Goal: Information Seeking & Learning: Learn about a topic

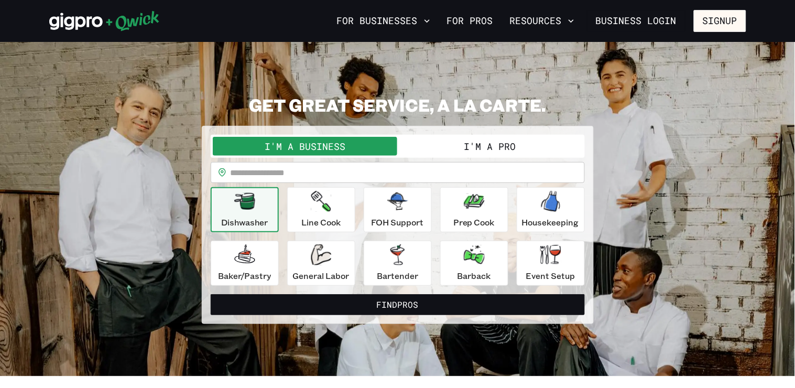
drag, startPoint x: 548, startPoint y: 1, endPoint x: 212, endPoint y: 28, distance: 336.6
click at [212, 28] on div at bounding box center [191, 20] width 284 height 21
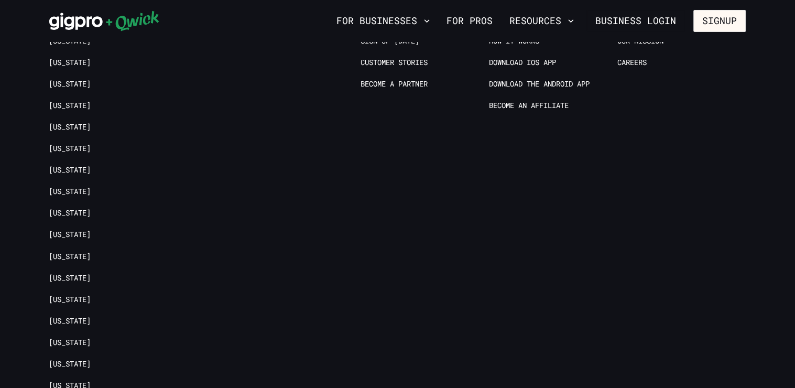
scroll to position [2378, 0]
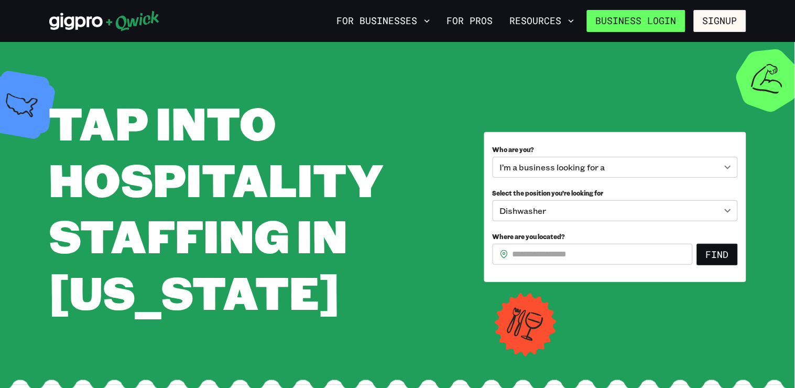
click at [596, 22] on link "Business Login" at bounding box center [636, 21] width 99 height 22
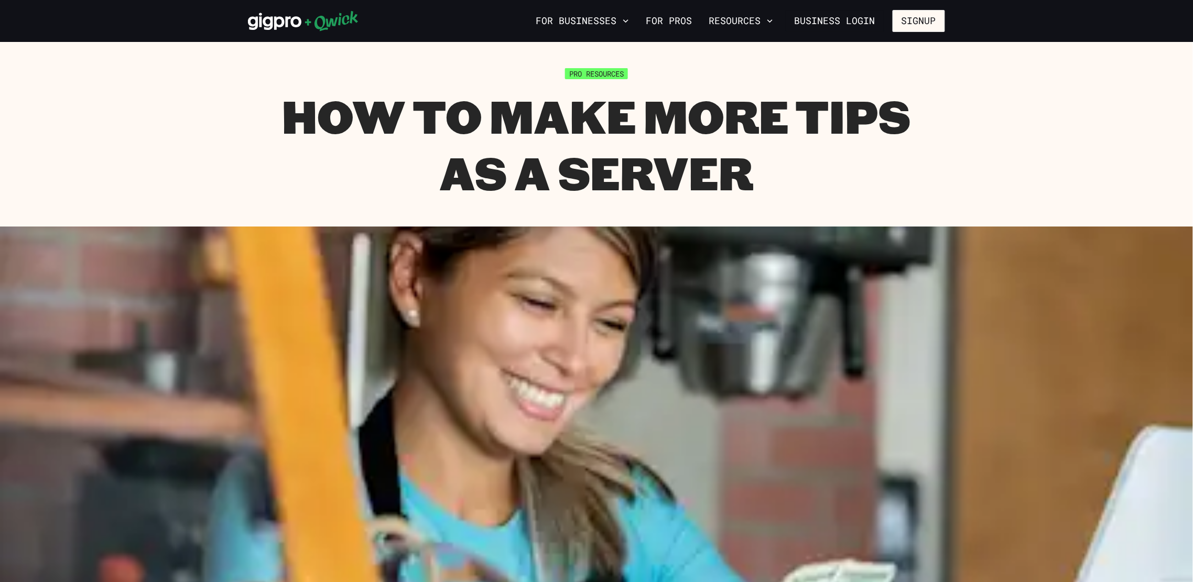
drag, startPoint x: 799, startPoint y: 0, endPoint x: 125, endPoint y: 98, distance: 680.3
click at [125, 98] on section "Pro Resources How To Make More Tips as a Server" at bounding box center [596, 134] width 1193 height 185
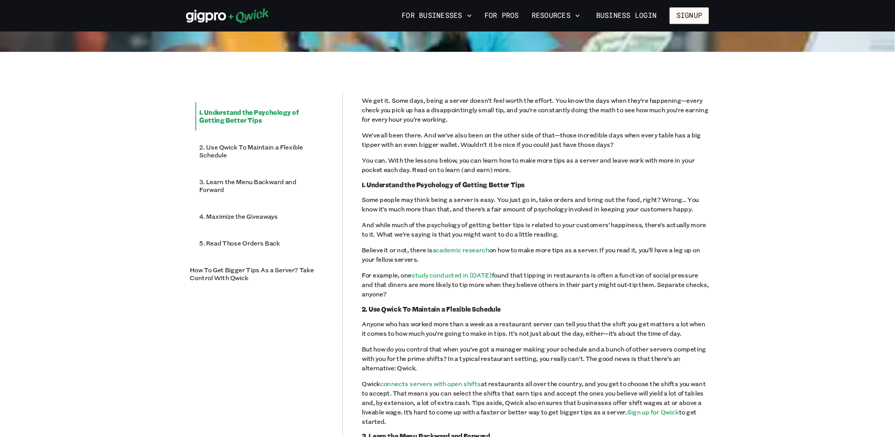
scroll to position [524, 0]
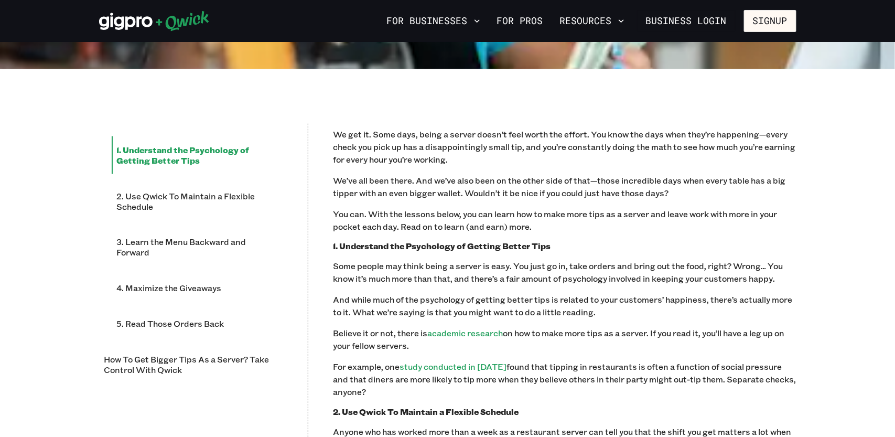
drag, startPoint x: 1007, startPoint y: 0, endPoint x: 384, endPoint y: 93, distance: 629.8
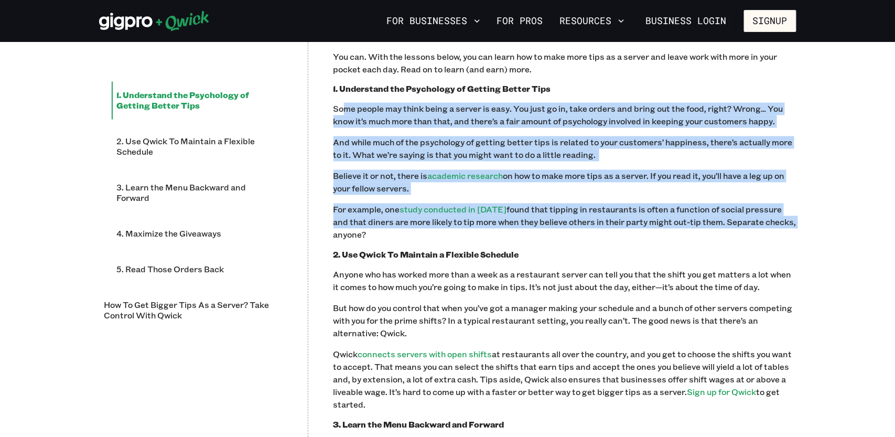
drag, startPoint x: 358, startPoint y: 116, endPoint x: 783, endPoint y: 228, distance: 440.2
click at [783, 228] on div "We get it. Some days, being a server doesn’t feel worth the effort. You know th…" at bounding box center [564, 427] width 463 height 913
click at [437, 117] on p "Some people may think being a server is easy. You just go in, take orders and b…" at bounding box center [564, 115] width 463 height 25
click at [795, 133] on div "Pro Resources How To Make More Tips as a Server 1. Understand the Psychology of…" at bounding box center [447, 151] width 895 height 1582
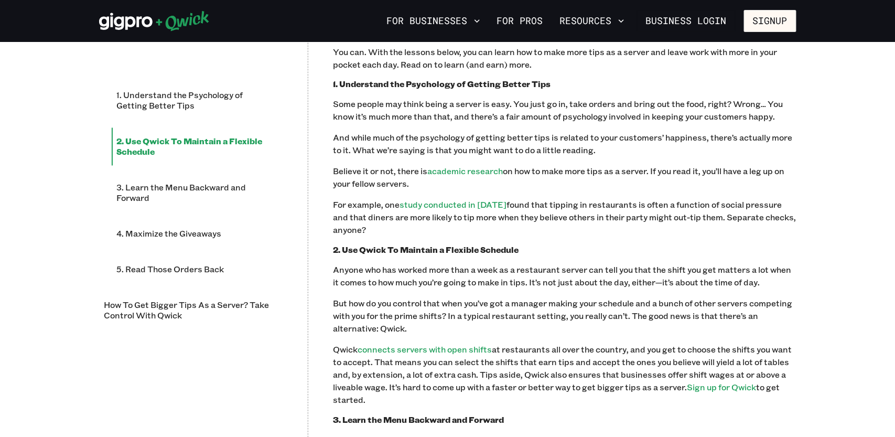
scroll to position [760, 0]
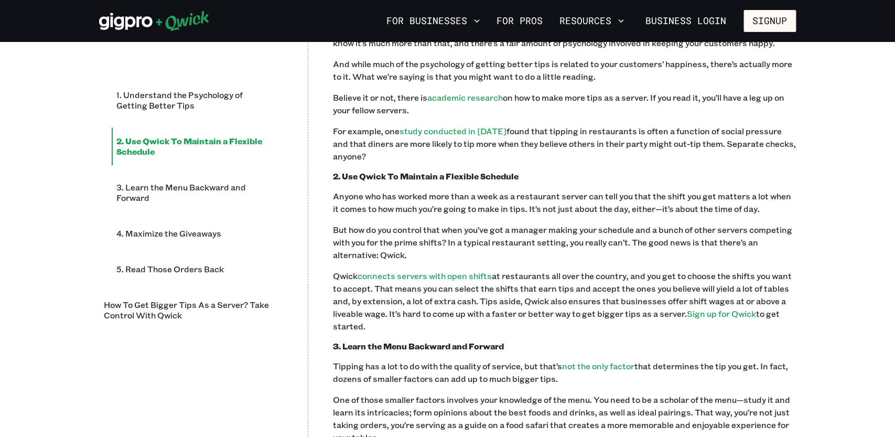
click at [566, 200] on p "Anyone who has worked more than a week as a restaurant server can tell you that…" at bounding box center [564, 202] width 463 height 25
click at [552, 148] on p "For example, one study conducted in [DATE] found that tipping in restaurants is…" at bounding box center [564, 144] width 463 height 38
click at [585, 176] on h3 "2. Use Qwick To Maintain a Flexible Schedule" at bounding box center [564, 176] width 463 height 10
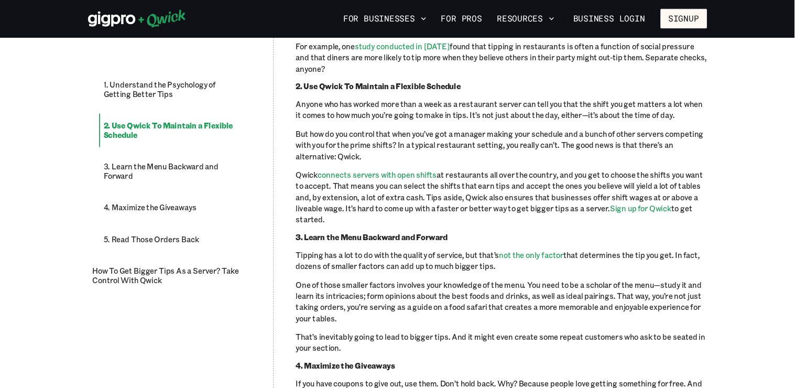
scroll to position [838, 0]
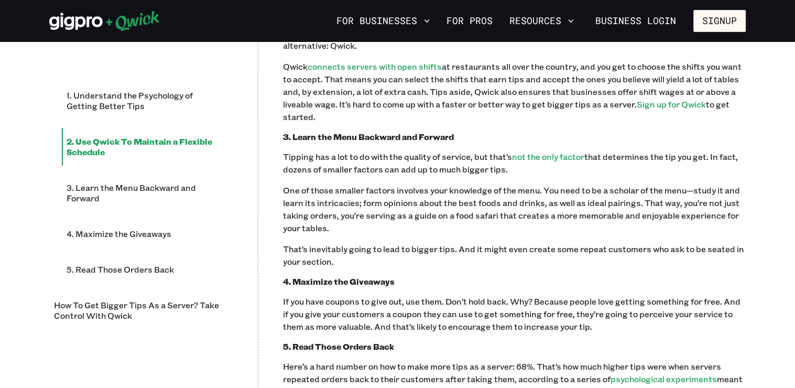
drag, startPoint x: 839, startPoint y: 3, endPoint x: 399, endPoint y: 97, distance: 449.8
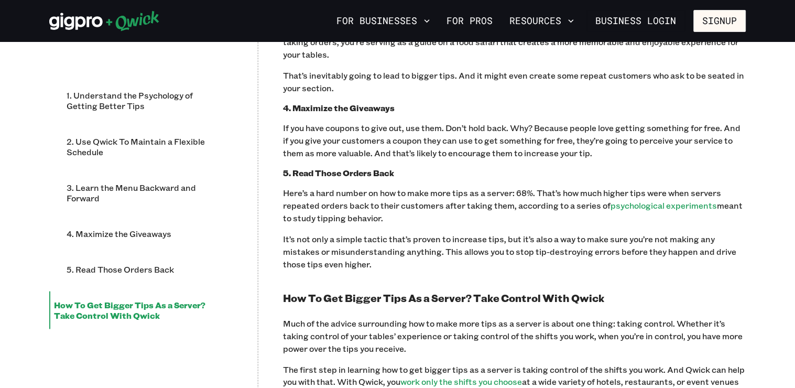
scroll to position [978, 0]
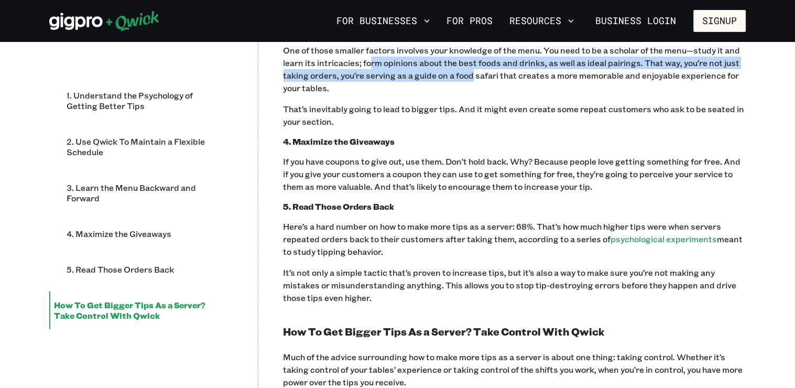
drag, startPoint x: 374, startPoint y: 192, endPoint x: 472, endPoint y: 202, distance: 98.6
click at [472, 94] on p "One of those smaller factors involves your knowledge of the menu. You need to b…" at bounding box center [515, 69] width 463 height 50
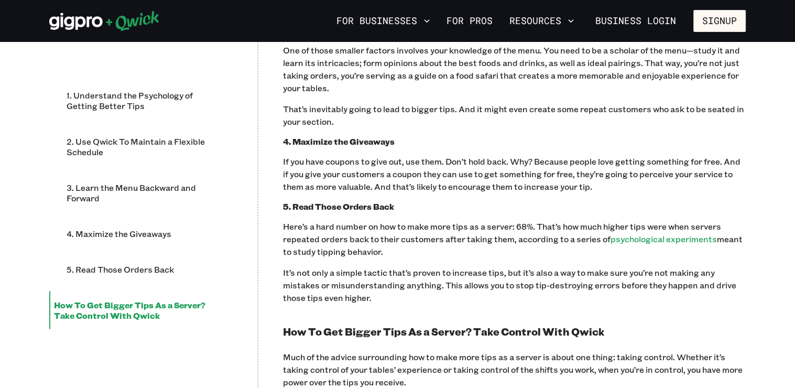
drag, startPoint x: 472, startPoint y: 202, endPoint x: 523, endPoint y: 227, distance: 56.7
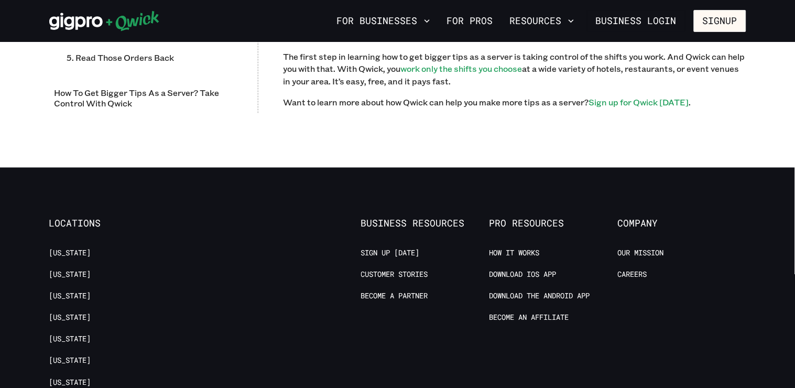
scroll to position [1328, 0]
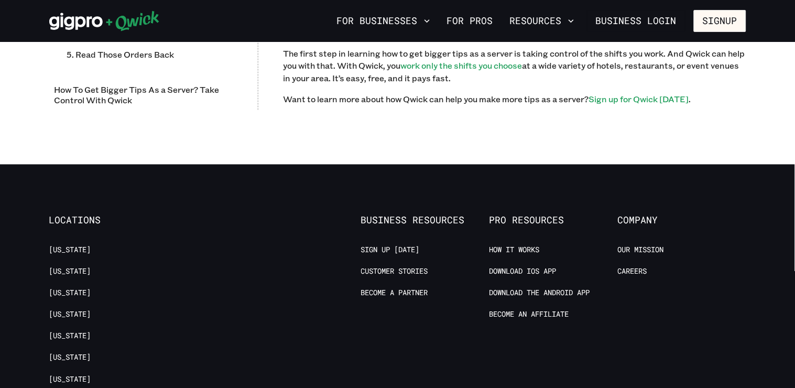
drag, startPoint x: 286, startPoint y: 144, endPoint x: 460, endPoint y: 143, distance: 173.6
click at [460, 39] on p "Much of the advice surrounding how to make more tips as a server is about one t…" at bounding box center [515, 20] width 463 height 38
drag, startPoint x: 464, startPoint y: 144, endPoint x: 634, endPoint y: 157, distance: 171.5
click at [634, 39] on p "Much of the advice surrounding how to make more tips as a server is about one t…" at bounding box center [515, 20] width 463 height 38
drag, startPoint x: 634, startPoint y: 157, endPoint x: 659, endPoint y: 167, distance: 26.6
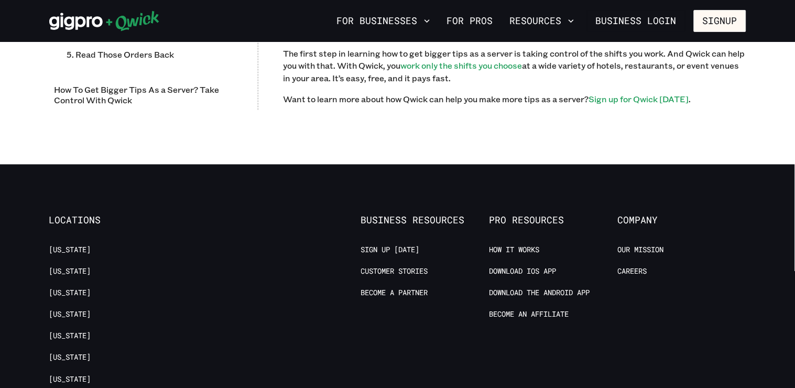
click at [654, 39] on p "Much of the advice surrounding how to make more tips as a server is about one t…" at bounding box center [515, 20] width 463 height 38
click at [425, 39] on p "Much of the advice surrounding how to make more tips as a server is about one t…" at bounding box center [515, 20] width 463 height 38
click at [613, 105] on link "Sign up for Qwick [DATE]" at bounding box center [639, 99] width 100 height 11
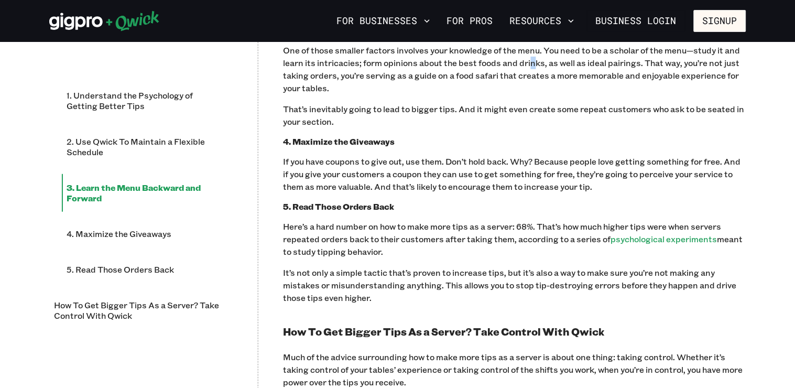
click at [531, 94] on p "One of those smaller factors involves your knowledge of the menu. You need to b…" at bounding box center [515, 69] width 463 height 50
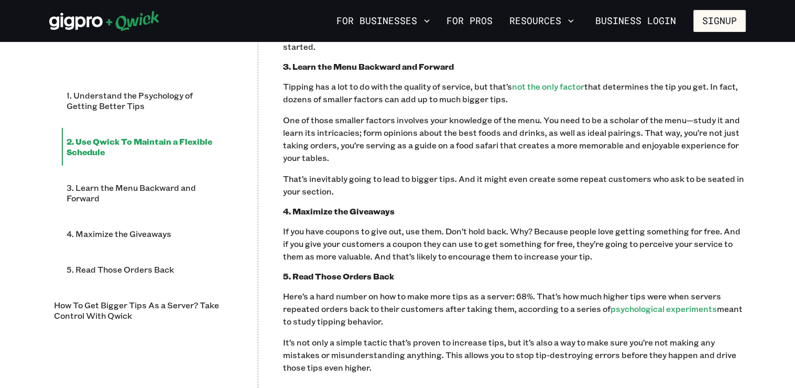
click at [638, 53] on p "Qwick connects servers with open shifts at restaurants all over the country, an…" at bounding box center [515, 21] width 463 height 63
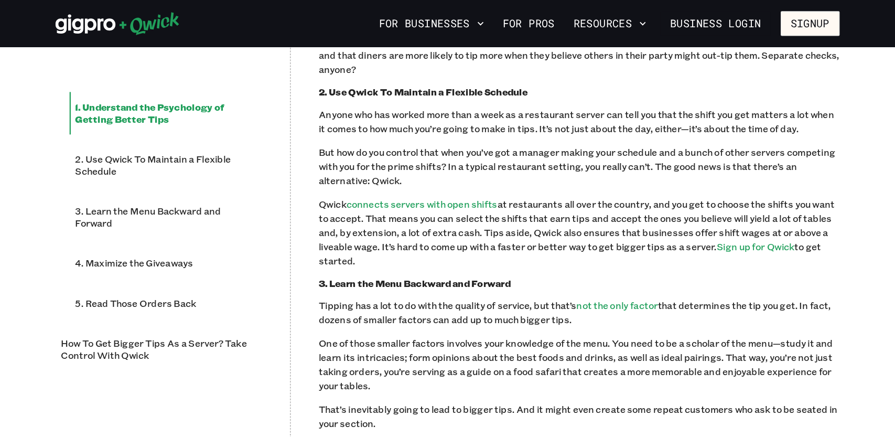
scroll to position [1258, 0]
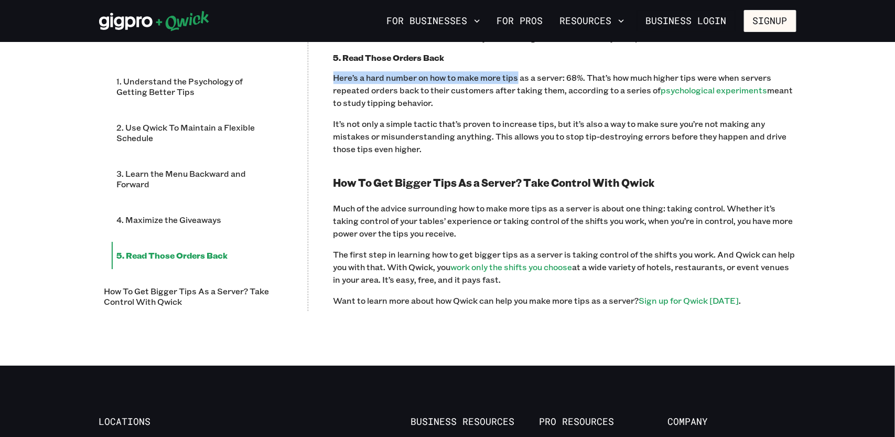
drag, startPoint x: 737, startPoint y: 7, endPoint x: 516, endPoint y: 63, distance: 227.3
drag, startPoint x: 516, startPoint y: 63, endPoint x: 869, endPoint y: 132, distance: 359.0
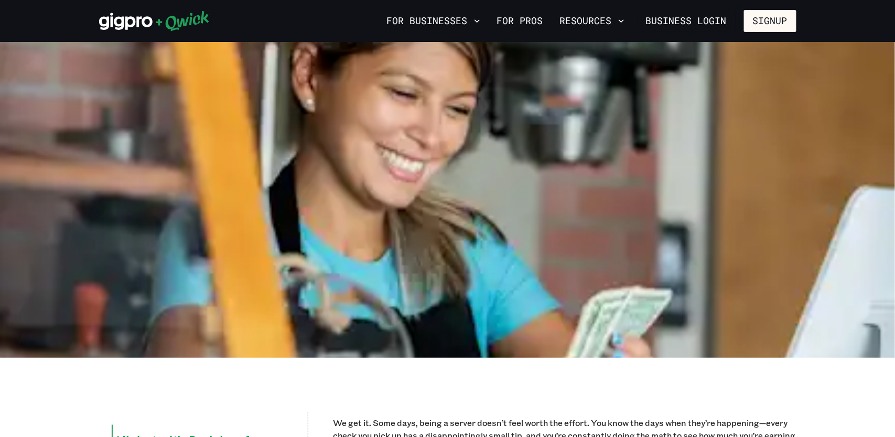
scroll to position [0, 0]
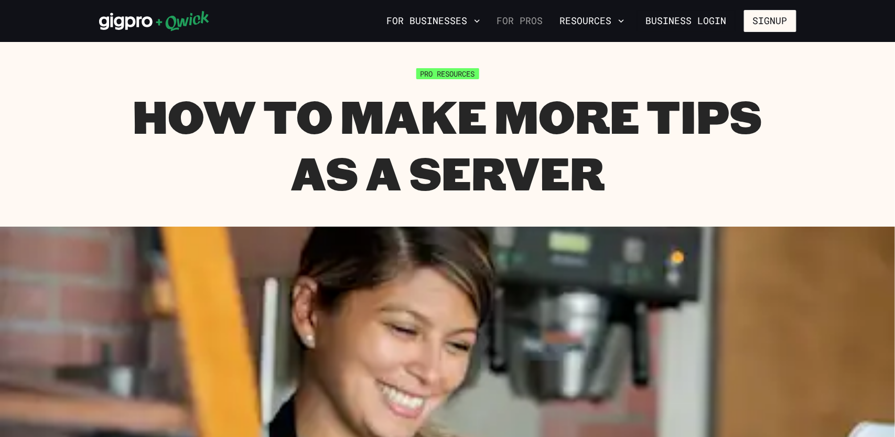
click at [524, 25] on link "For Pros" at bounding box center [520, 21] width 55 height 18
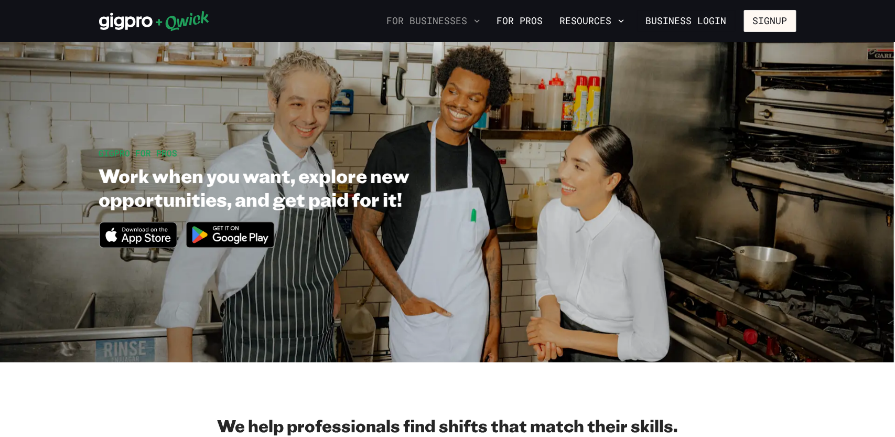
click at [480, 20] on icon "button" at bounding box center [477, 21] width 10 height 10
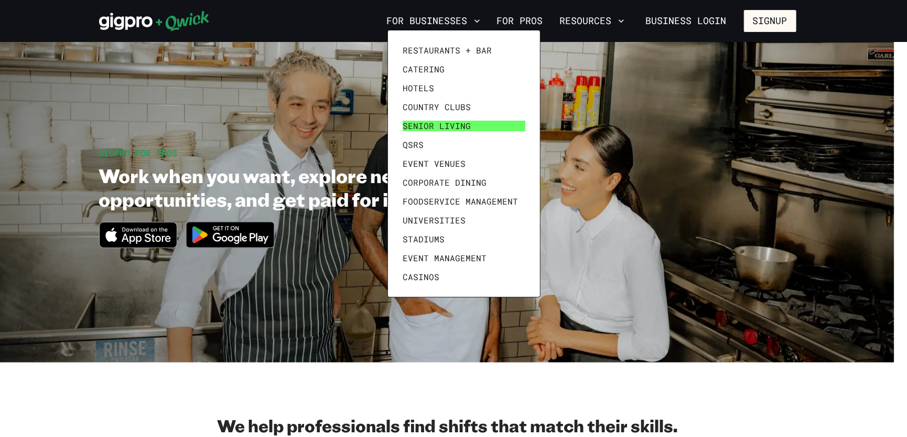
click at [462, 120] on link "Senior Living" at bounding box center [464, 125] width 131 height 19
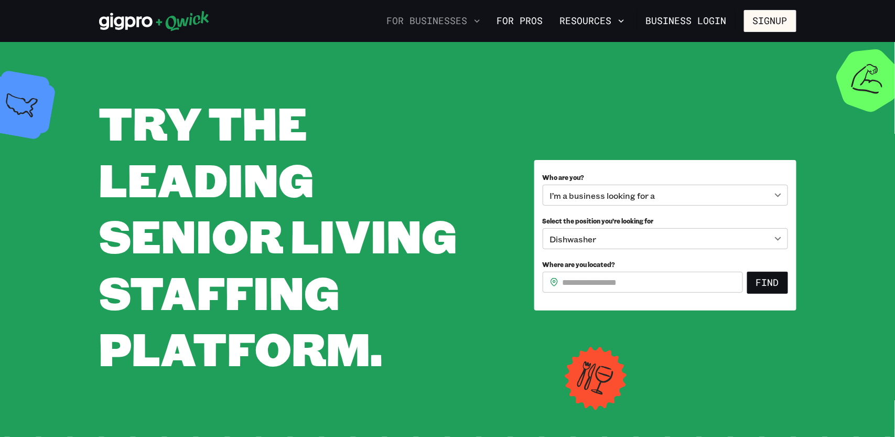
click at [477, 23] on icon "button" at bounding box center [477, 21] width 10 height 10
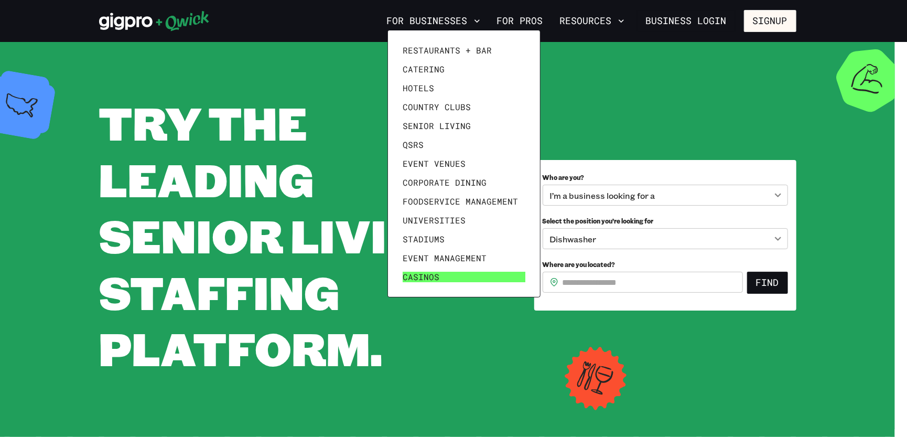
click at [479, 268] on link "Casinos" at bounding box center [464, 276] width 131 height 19
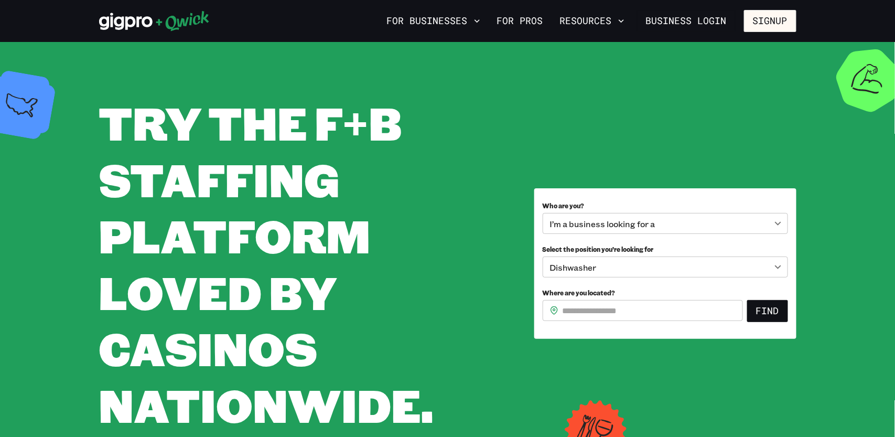
click at [479, 31] on nav "For Businesses For Pros Resources Business Login Signup" at bounding box center [590, 21] width 414 height 22
click at [456, 14] on button "For Businesses" at bounding box center [434, 21] width 102 height 18
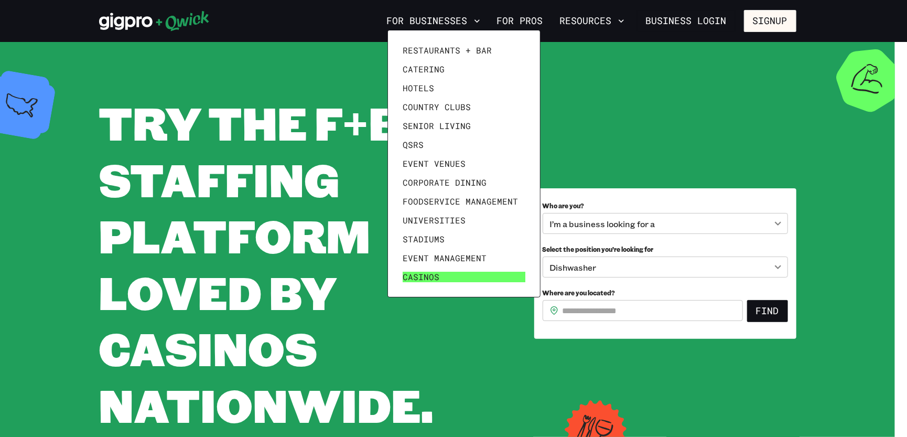
click at [451, 277] on link "Casinos" at bounding box center [464, 276] width 131 height 19
click at [458, 237] on link "Stadiums" at bounding box center [464, 239] width 131 height 19
